Goal: Use online tool/utility

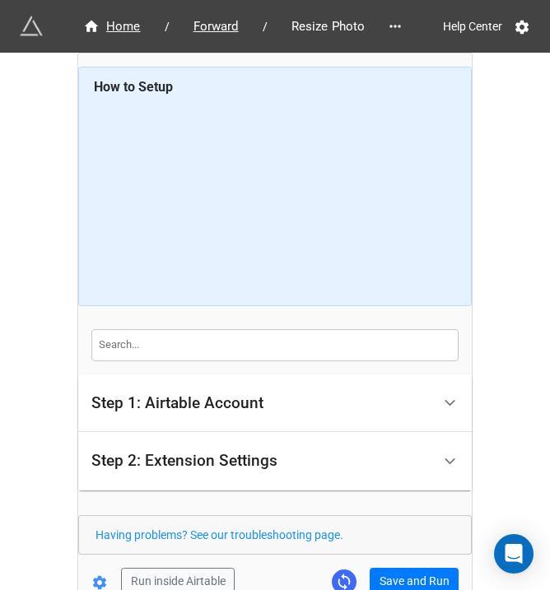
click at [398, 568] on button "Save and Run" at bounding box center [414, 582] width 89 height 28
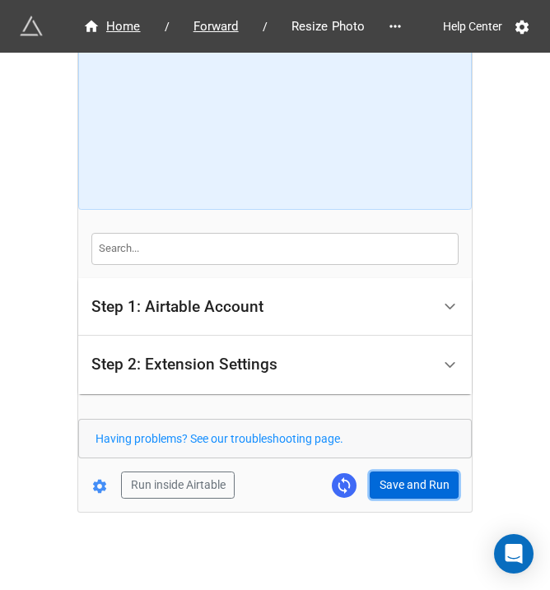
click at [427, 475] on button "Save and Run" at bounding box center [414, 486] width 89 height 28
drag, startPoint x: 423, startPoint y: 484, endPoint x: 441, endPoint y: 477, distance: 19.6
click at [423, 484] on button "Save and Run" at bounding box center [414, 486] width 89 height 28
click at [395, 473] on button "Save and Run" at bounding box center [414, 486] width 89 height 28
click at [399, 487] on button "Save and Run" at bounding box center [414, 486] width 89 height 28
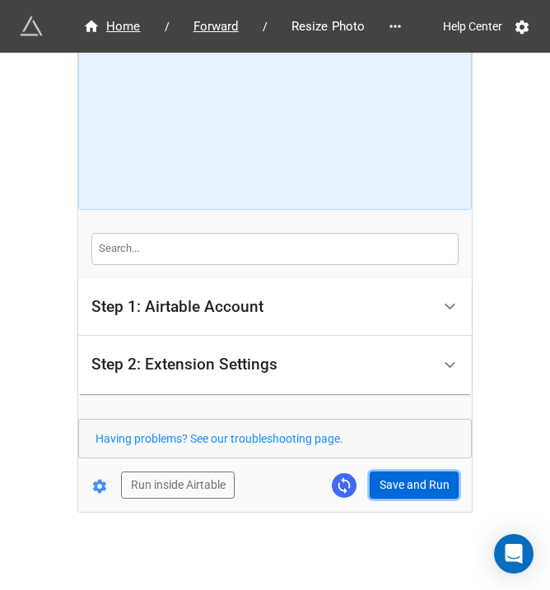
click at [388, 492] on button "Save and Run" at bounding box center [414, 486] width 89 height 28
drag, startPoint x: 424, startPoint y: 473, endPoint x: 463, endPoint y: 489, distance: 41.7
click at [424, 473] on button "Save and Run" at bounding box center [414, 486] width 89 height 28
click at [371, 482] on button "Save and Run" at bounding box center [414, 486] width 89 height 28
drag, startPoint x: 392, startPoint y: 487, endPoint x: 548, endPoint y: 488, distance: 156.5
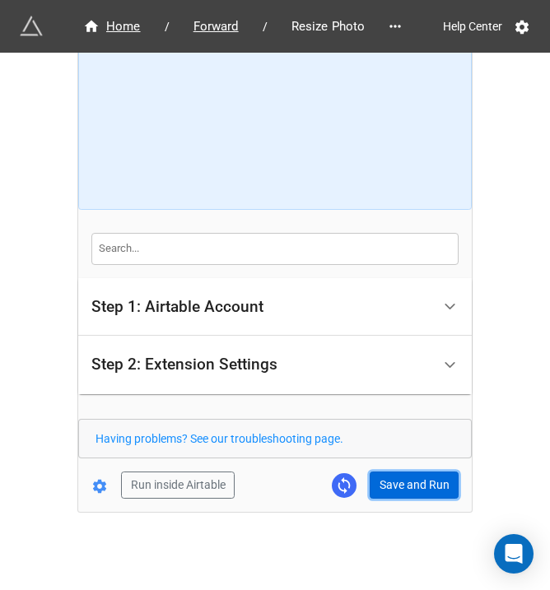
click at [392, 487] on button "Save and Run" at bounding box center [414, 486] width 89 height 28
drag, startPoint x: 395, startPoint y: 480, endPoint x: 407, endPoint y: 480, distance: 11.5
click at [395, 480] on button "Save and Run" at bounding box center [414, 486] width 89 height 28
click at [385, 468] on form "How to Setup Step 1: Airtable Account Airtable User API Key Manna-Sinsub Airtab…" at bounding box center [275, 234] width 394 height 529
click at [390, 473] on button "Save and Run" at bounding box center [414, 486] width 89 height 28
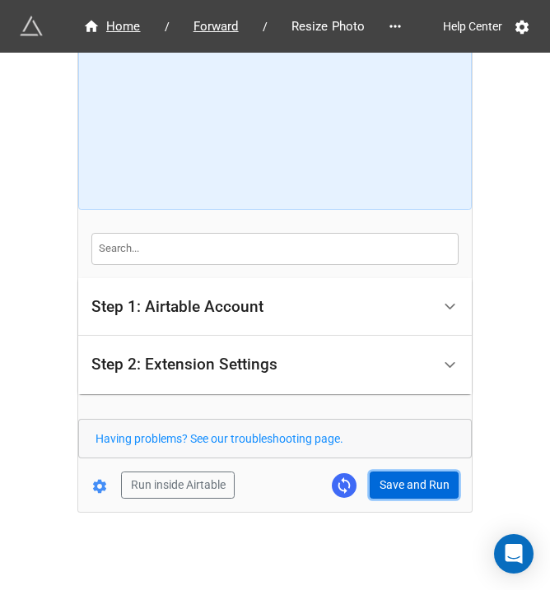
click at [399, 485] on button "Save and Run" at bounding box center [414, 486] width 89 height 28
click at [433, 472] on button "Save and Run" at bounding box center [414, 486] width 89 height 28
click at [416, 460] on form "How to Setup Step 1: Airtable Account Airtable User API Key Manna-Sinsub Airtab…" at bounding box center [275, 234] width 394 height 529
click at [415, 478] on button "Save and Run" at bounding box center [414, 486] width 89 height 28
click at [417, 482] on button "Save and Run" at bounding box center [414, 486] width 89 height 28
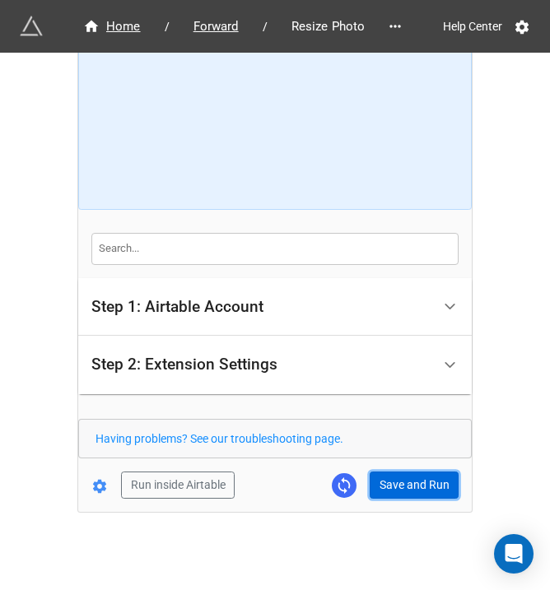
click at [381, 481] on button "Save and Run" at bounding box center [414, 486] width 89 height 28
click at [403, 488] on button "Save and Run" at bounding box center [414, 486] width 89 height 28
click at [389, 492] on button "Save and Run" at bounding box center [414, 486] width 89 height 28
drag, startPoint x: 402, startPoint y: 488, endPoint x: 412, endPoint y: 479, distance: 13.4
click at [403, 488] on button "Save and Run" at bounding box center [414, 486] width 89 height 28
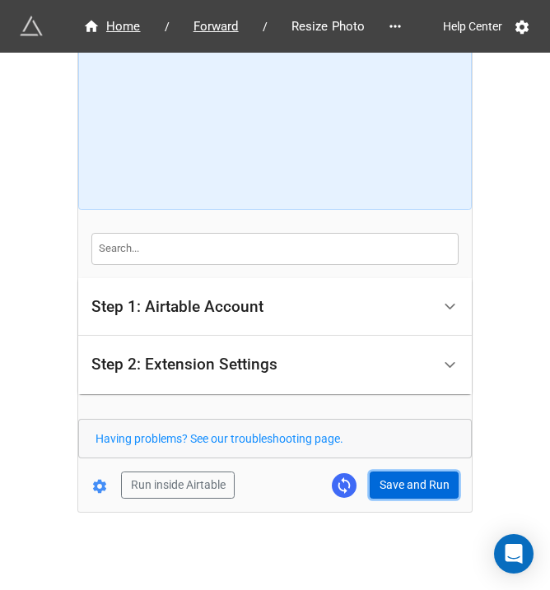
click at [372, 482] on button "Save and Run" at bounding box center [414, 486] width 89 height 28
click at [422, 488] on button "Save and Run" at bounding box center [414, 486] width 89 height 28
click at [408, 474] on button "Save and Run" at bounding box center [414, 486] width 89 height 28
drag, startPoint x: 402, startPoint y: 478, endPoint x: 465, endPoint y: 472, distance: 63.7
click at [402, 478] on button "Save and Run" at bounding box center [414, 486] width 89 height 28
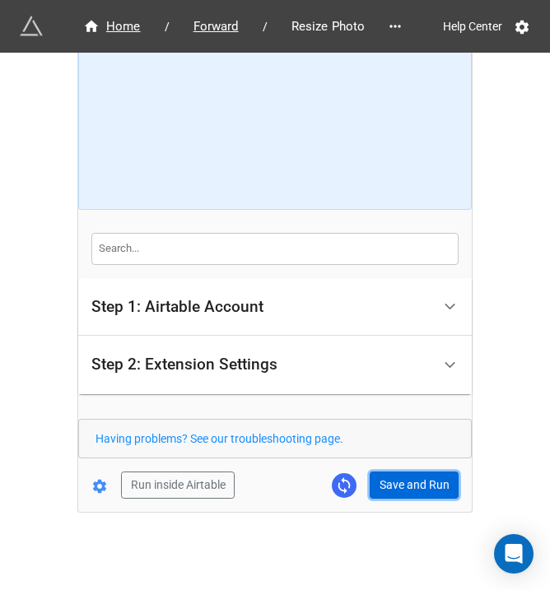
click at [385, 478] on button "Save and Run" at bounding box center [414, 486] width 89 height 28
drag, startPoint x: 407, startPoint y: 475, endPoint x: 445, endPoint y: 475, distance: 37.9
click at [407, 475] on button "Save and Run" at bounding box center [414, 486] width 89 height 28
click at [418, 486] on button "Save and Run" at bounding box center [414, 486] width 89 height 28
click at [397, 500] on div "Home / Forward / Resize Photo Help Center How to Setup Step 1: Airtable Account…" at bounding box center [275, 234] width 394 height 555
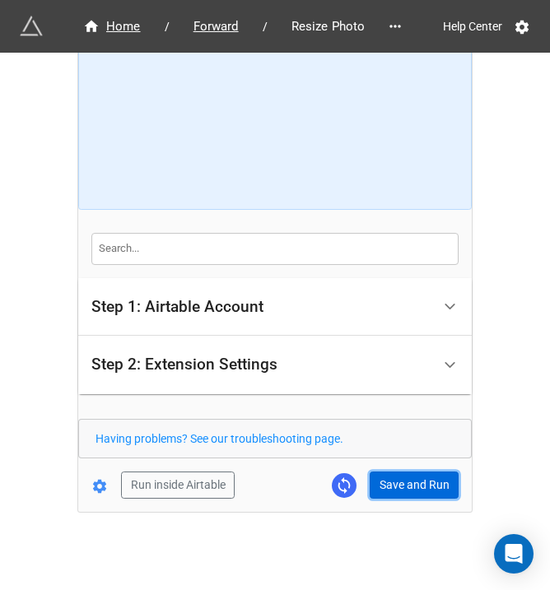
click at [422, 472] on button "Save and Run" at bounding box center [414, 486] width 89 height 28
click at [388, 472] on button "Save and Run" at bounding box center [414, 486] width 89 height 28
click at [398, 476] on button "Save and Run" at bounding box center [414, 486] width 89 height 28
click at [374, 482] on button "Save and Run" at bounding box center [414, 486] width 89 height 28
click at [416, 488] on button "Save and Run" at bounding box center [414, 486] width 89 height 28
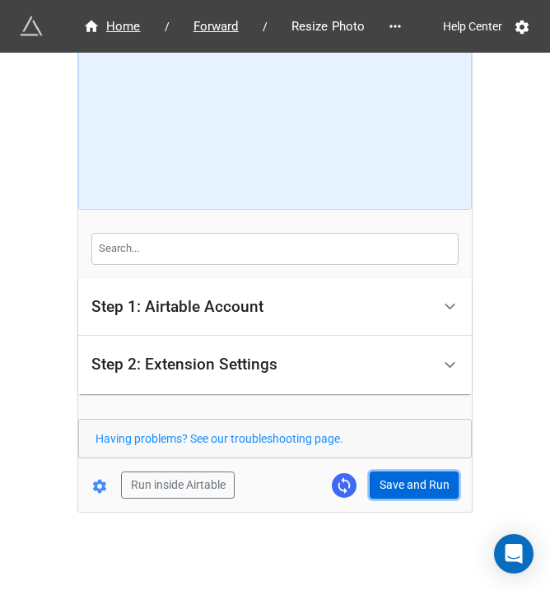
click at [413, 472] on button "Save and Run" at bounding box center [414, 486] width 89 height 28
click at [394, 482] on button "Save and Run" at bounding box center [414, 486] width 89 height 28
click at [411, 475] on button "Save and Run" at bounding box center [414, 486] width 89 height 28
click at [415, 483] on button "Save and Run" at bounding box center [414, 486] width 89 height 28
click at [395, 486] on button "Save and Run" at bounding box center [414, 486] width 89 height 28
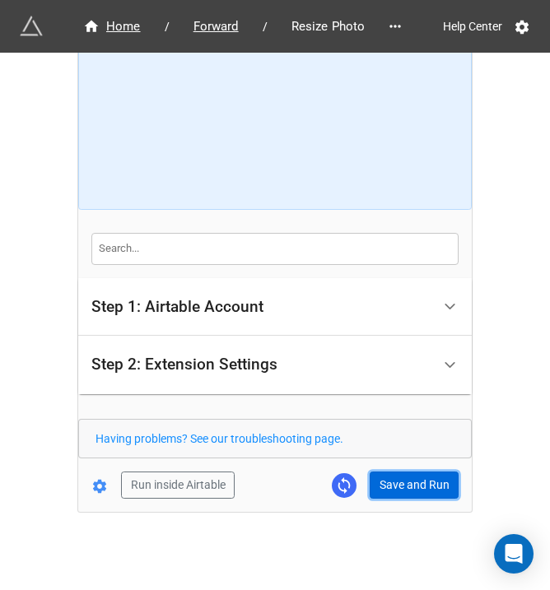
click at [391, 482] on button "Save and Run" at bounding box center [414, 486] width 89 height 28
click at [410, 487] on button "Save and Run" at bounding box center [414, 486] width 89 height 28
click at [385, 478] on button "Save and Run" at bounding box center [414, 486] width 89 height 28
click at [392, 494] on button "Save and Run" at bounding box center [414, 486] width 89 height 28
click at [385, 487] on button "Save and Run" at bounding box center [414, 486] width 89 height 28
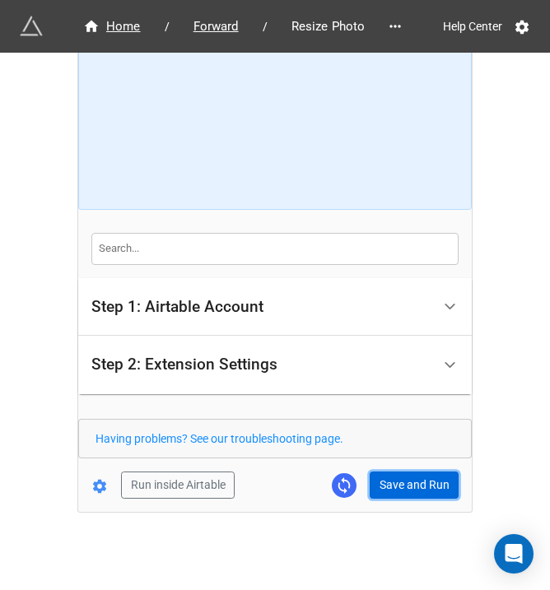
click at [415, 488] on button "Save and Run" at bounding box center [414, 486] width 89 height 28
click at [418, 473] on button "Save and Run" at bounding box center [414, 486] width 89 height 28
click at [405, 501] on div "Home / Forward / Resize Photo Help Center How to Setup Step 1: Airtable Account…" at bounding box center [275, 234] width 394 height 555
click at [411, 492] on button "Save and Run" at bounding box center [414, 486] width 89 height 28
drag, startPoint x: 416, startPoint y: 483, endPoint x: 431, endPoint y: 483, distance: 15.6
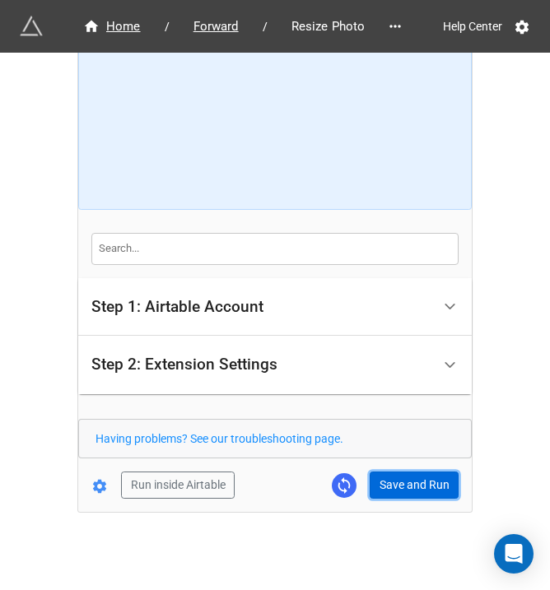
click at [416, 483] on button "Save and Run" at bounding box center [414, 486] width 89 height 28
click at [395, 500] on div "Home / Forward / Resize Photo Help Center How to Setup Step 1: Airtable Account…" at bounding box center [275, 234] width 394 height 555
drag, startPoint x: 434, startPoint y: 480, endPoint x: 492, endPoint y: 462, distance: 61.2
click at [436, 480] on button "Save and Run" at bounding box center [414, 486] width 89 height 28
click at [387, 476] on button "Save and Run" at bounding box center [414, 486] width 89 height 28
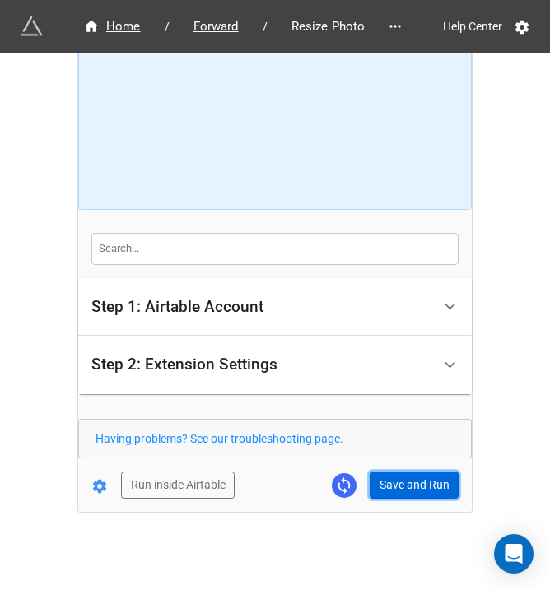
click at [388, 496] on button "Save and Run" at bounding box center [414, 486] width 89 height 28
click at [385, 482] on button "Save and Run" at bounding box center [414, 486] width 89 height 28
click at [414, 472] on button "Save and Run" at bounding box center [414, 486] width 89 height 28
click at [394, 476] on button "Save and Run" at bounding box center [414, 486] width 89 height 28
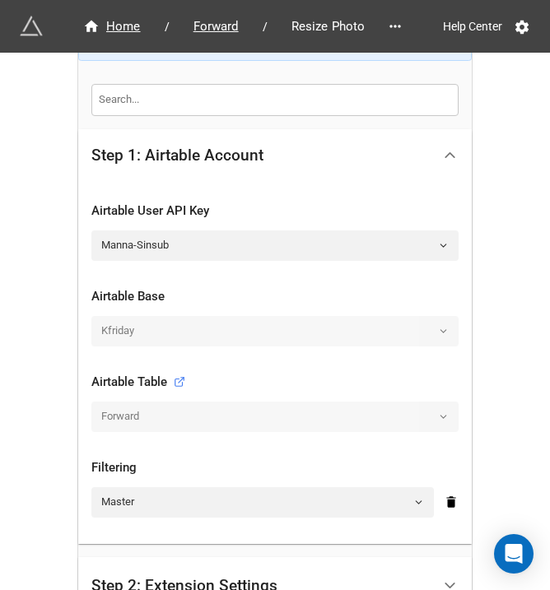
scroll to position [402, 0]
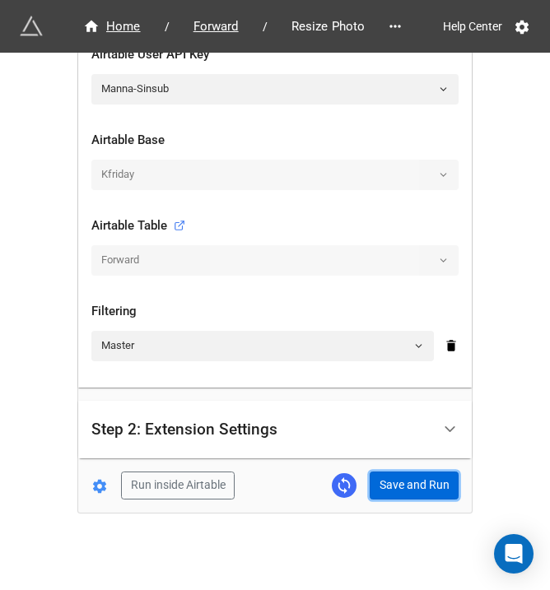
click at [418, 472] on button "Save and Run" at bounding box center [414, 486] width 89 height 28
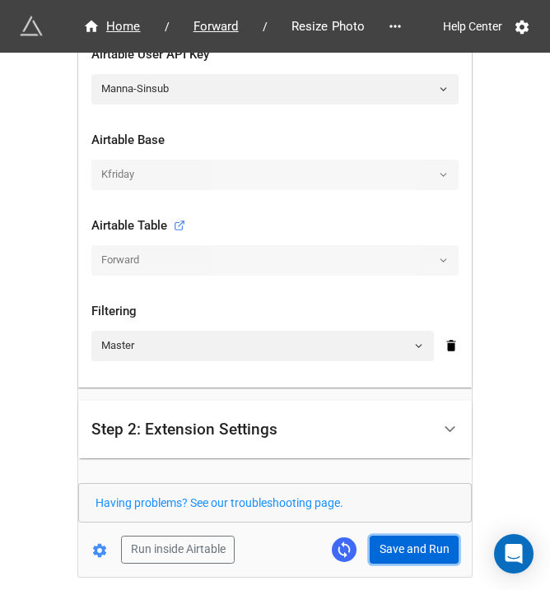
click at [416, 541] on button "Save and Run" at bounding box center [414, 550] width 89 height 28
drag, startPoint x: 396, startPoint y: 538, endPoint x: 548, endPoint y: 522, distance: 153.1
click at [396, 538] on button "Save and Run" at bounding box center [414, 550] width 89 height 28
click at [415, 531] on form "How to Setup Step 1: Airtable Account Airtable User API Key Manna-Sinsub Airtab…" at bounding box center [275, 114] width 394 height 899
click at [414, 536] on button "Save and Run" at bounding box center [414, 550] width 89 height 28
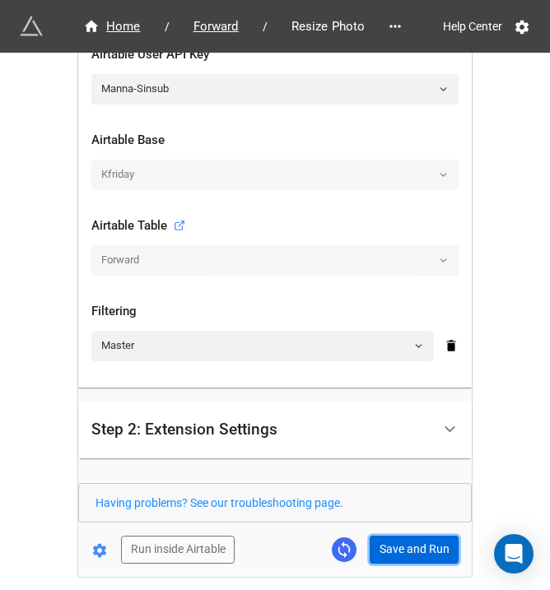
click at [392, 543] on button "Save and Run" at bounding box center [414, 550] width 89 height 28
click at [398, 544] on button "Save and Run" at bounding box center [414, 550] width 89 height 28
click at [376, 541] on button "Save and Run" at bounding box center [414, 550] width 89 height 28
click at [404, 549] on button "Save and Run" at bounding box center [414, 550] width 89 height 28
click at [413, 552] on button "Save and Run" at bounding box center [414, 550] width 89 height 28
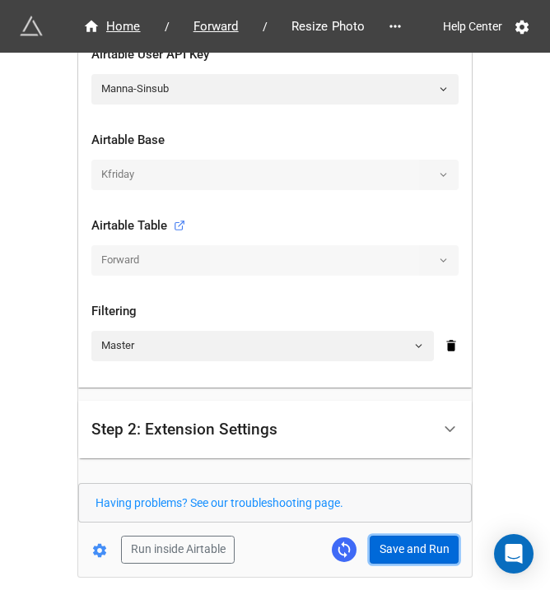
click at [403, 543] on button "Save and Run" at bounding box center [414, 550] width 89 height 28
